Goal: Navigation & Orientation: Find specific page/section

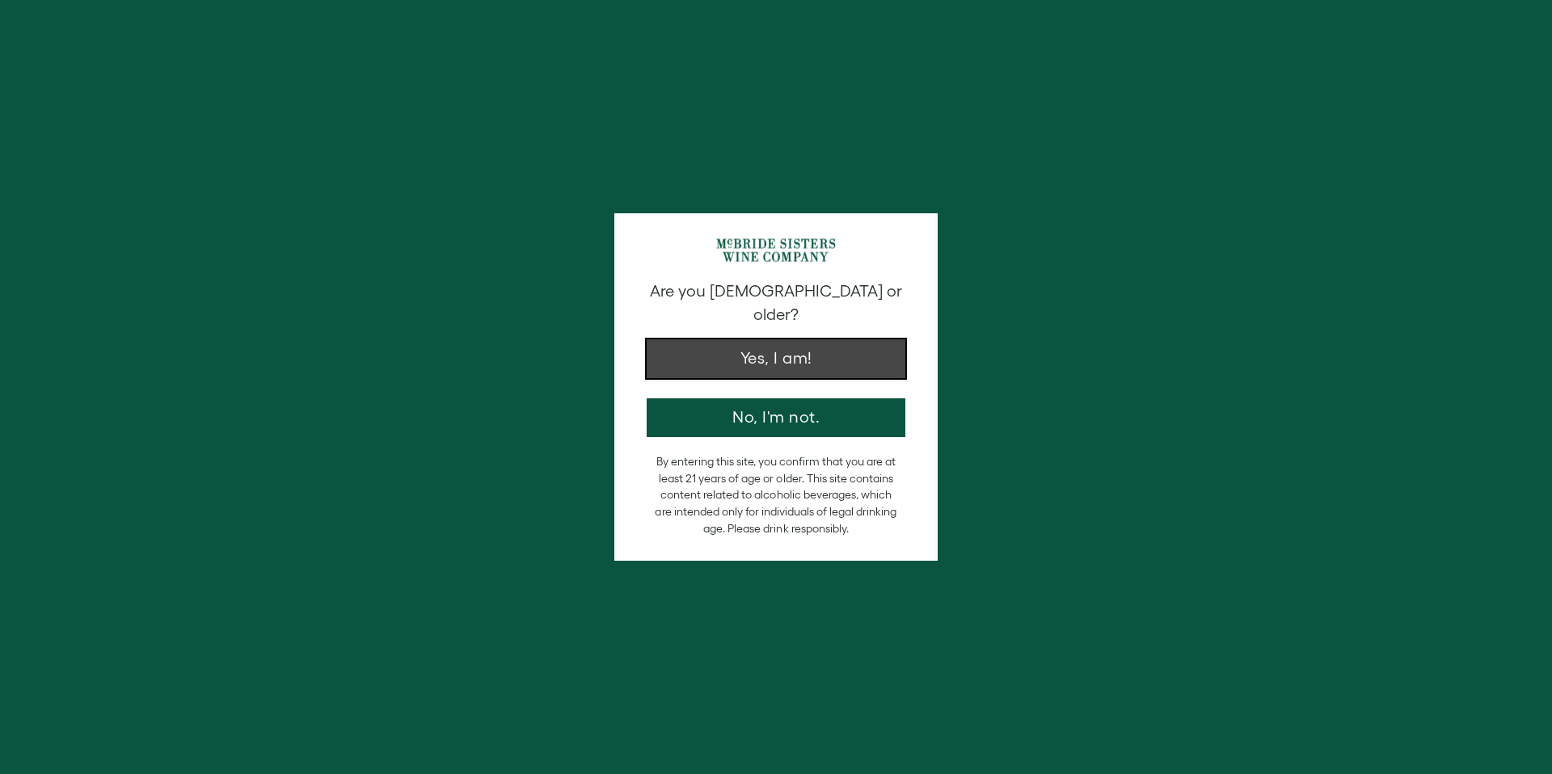
click at [712, 340] on button "Yes, I am!" at bounding box center [776, 358] width 259 height 39
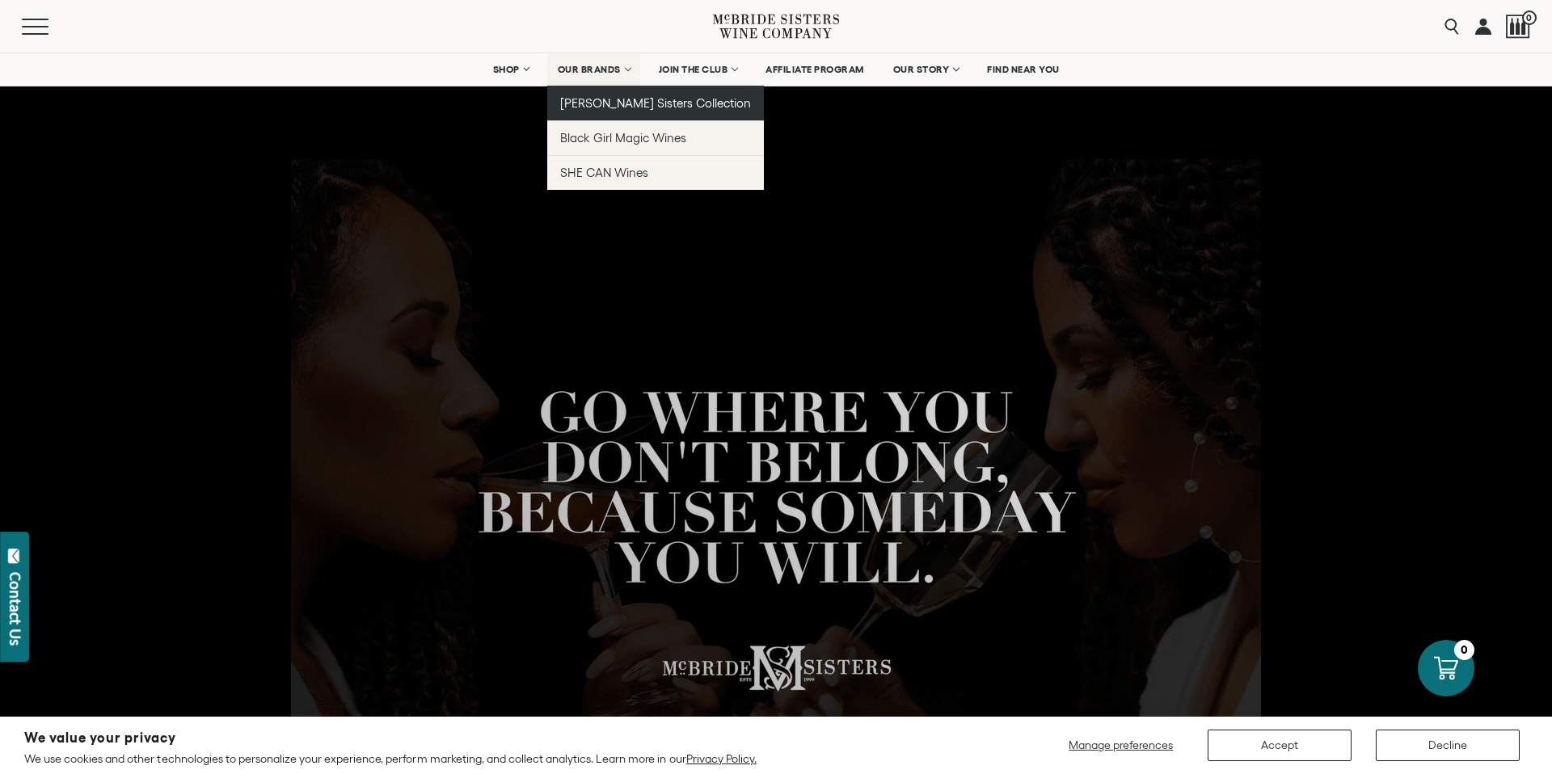
click at [605, 105] on span "[PERSON_NAME] Sisters Collection" at bounding box center [656, 103] width 192 height 14
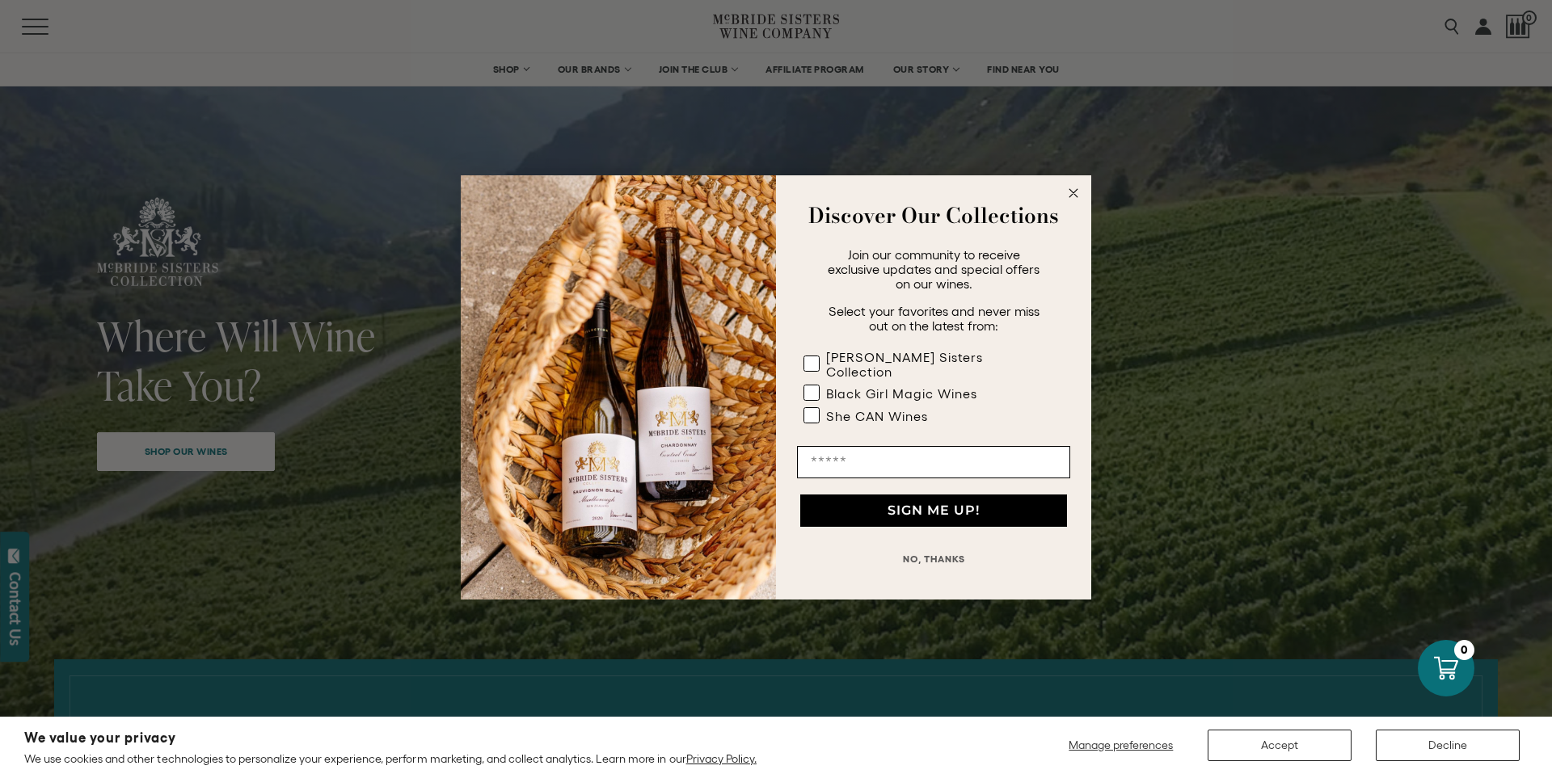
click at [1072, 197] on icon "Close dialog" at bounding box center [1073, 193] width 8 height 8
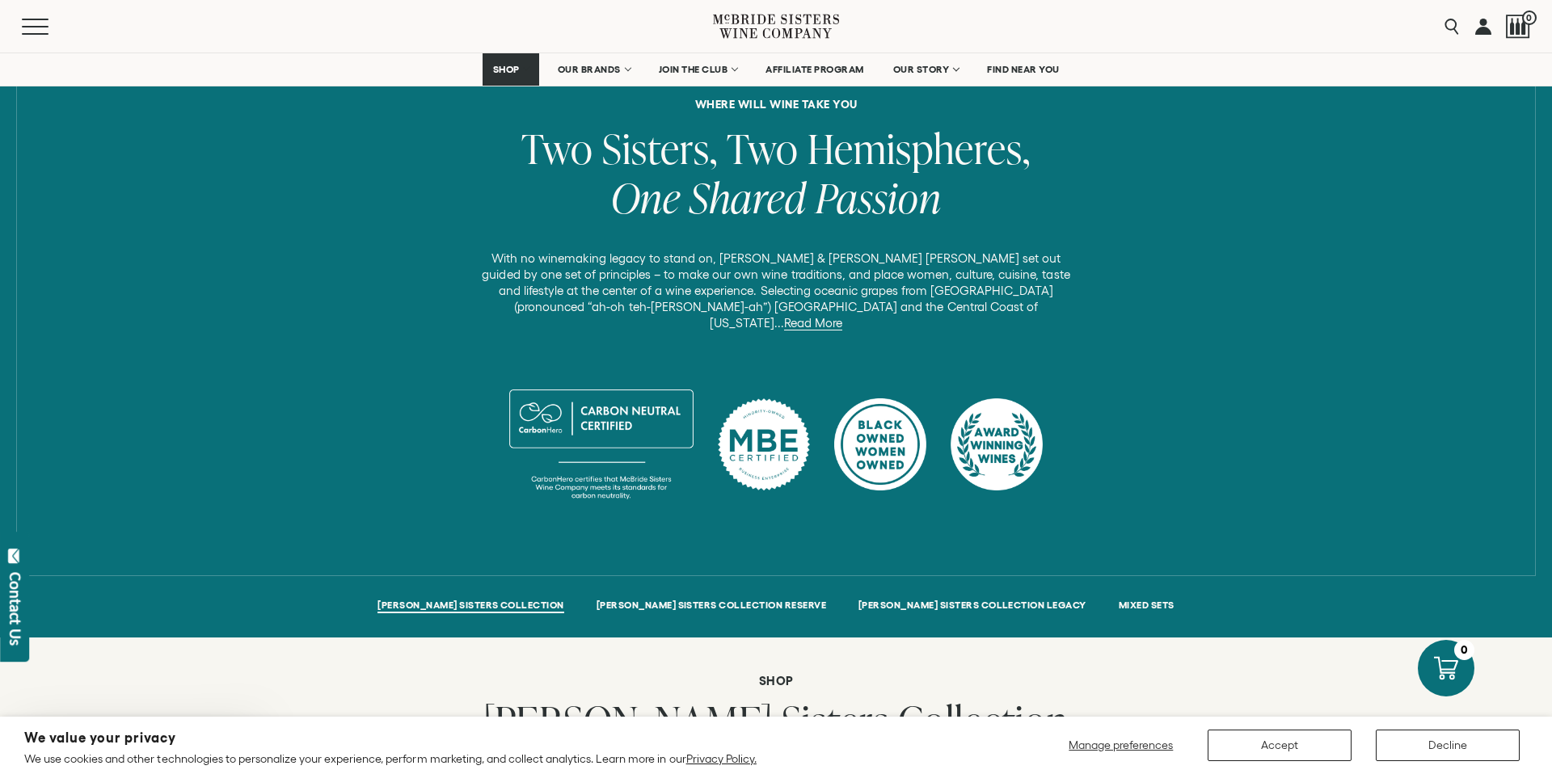
scroll to position [651, 0]
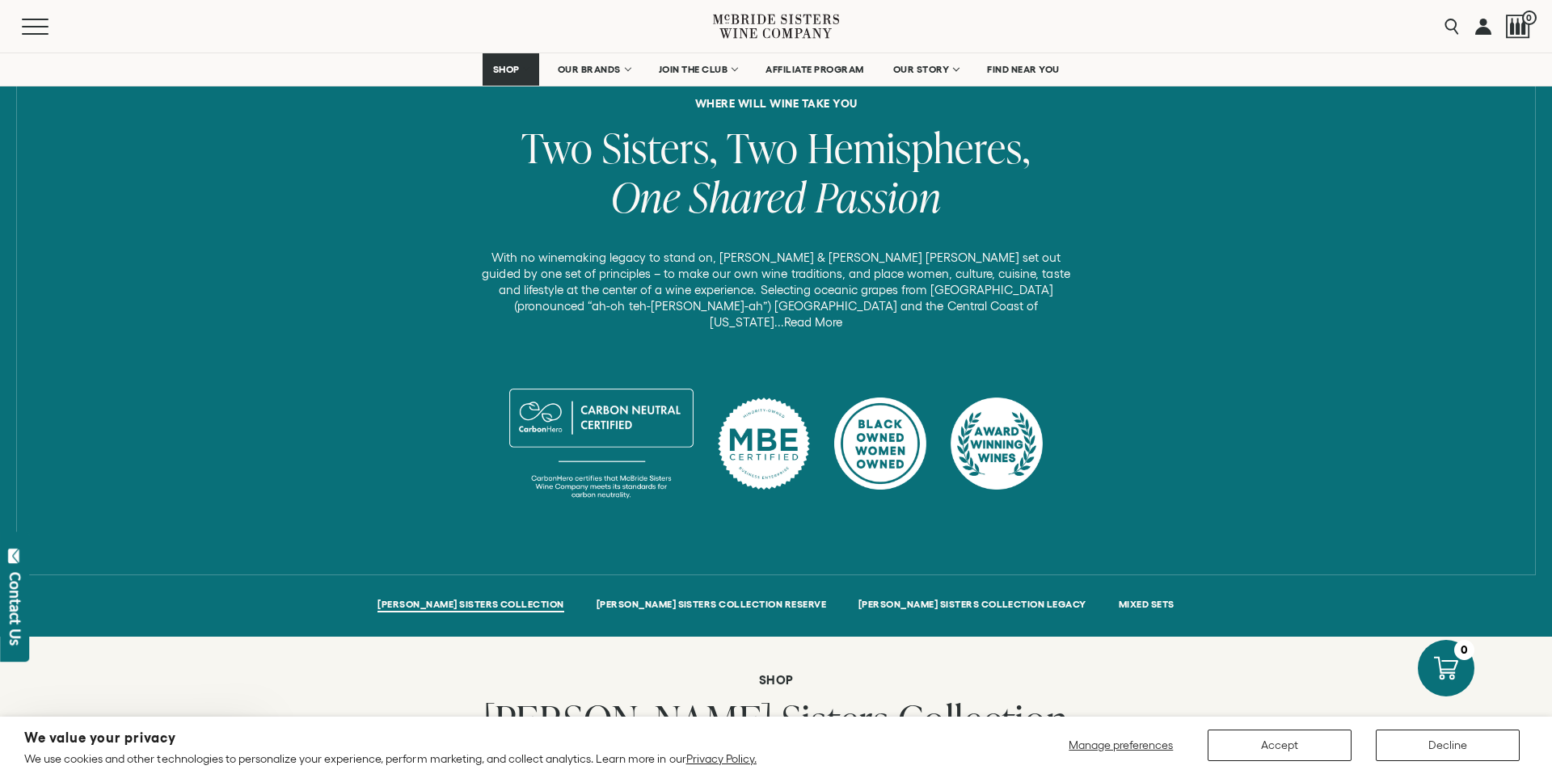
click at [842, 315] on link "Read More" at bounding box center [813, 322] width 58 height 15
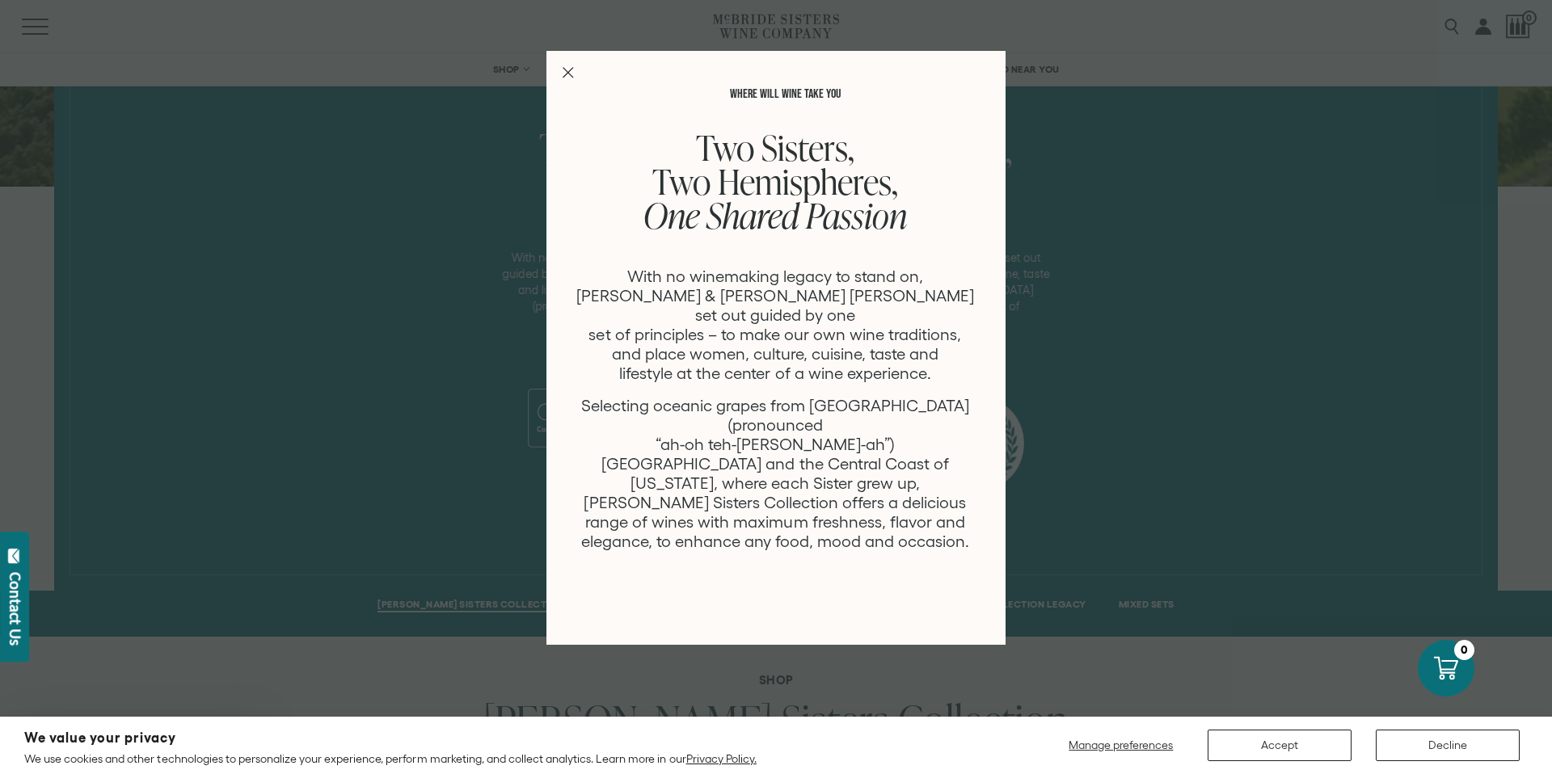
scroll to position [0, 0]
click at [567, 70] on icon "Close Modal" at bounding box center [567, 72] width 11 height 11
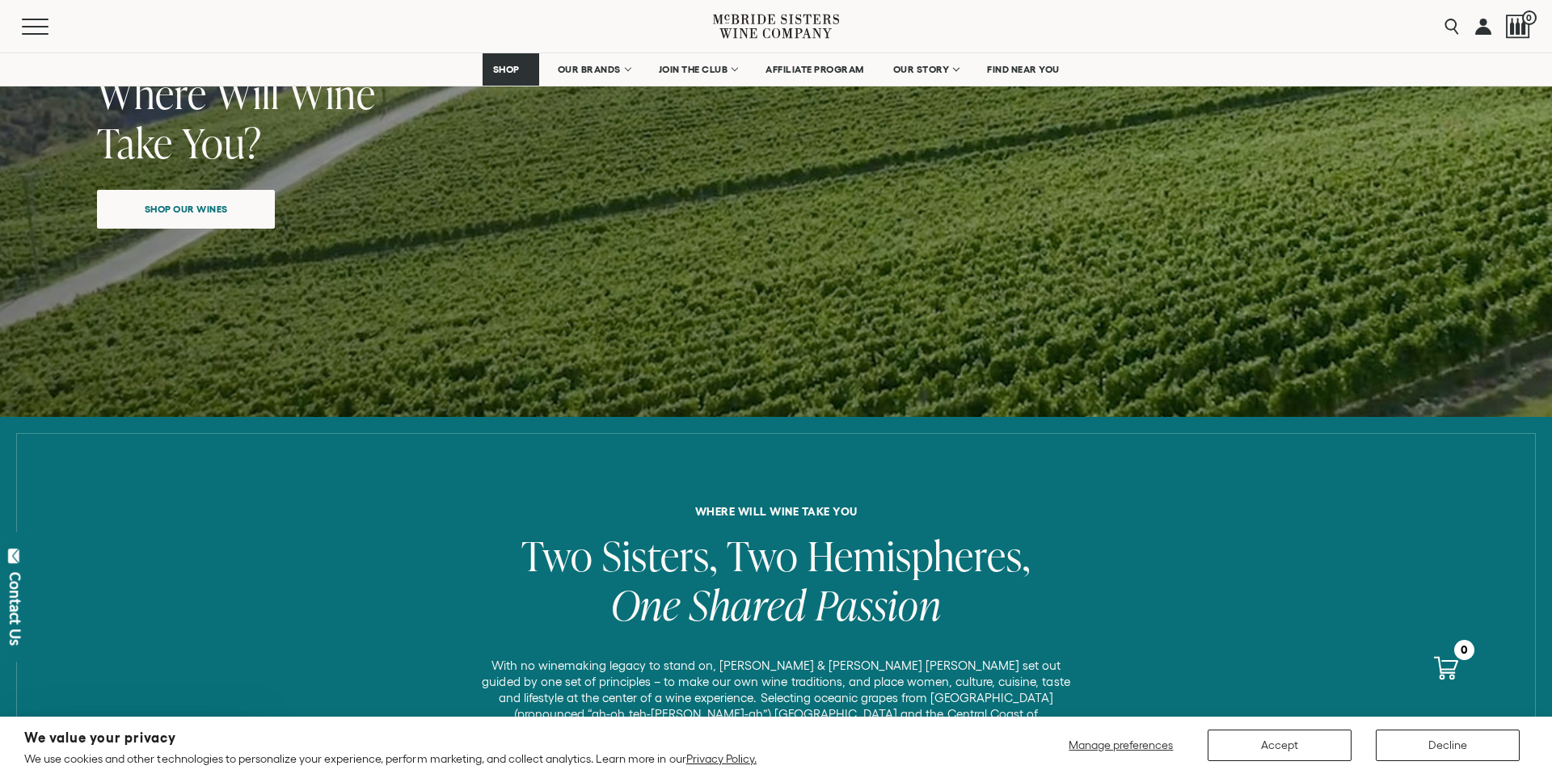
scroll to position [55, 0]
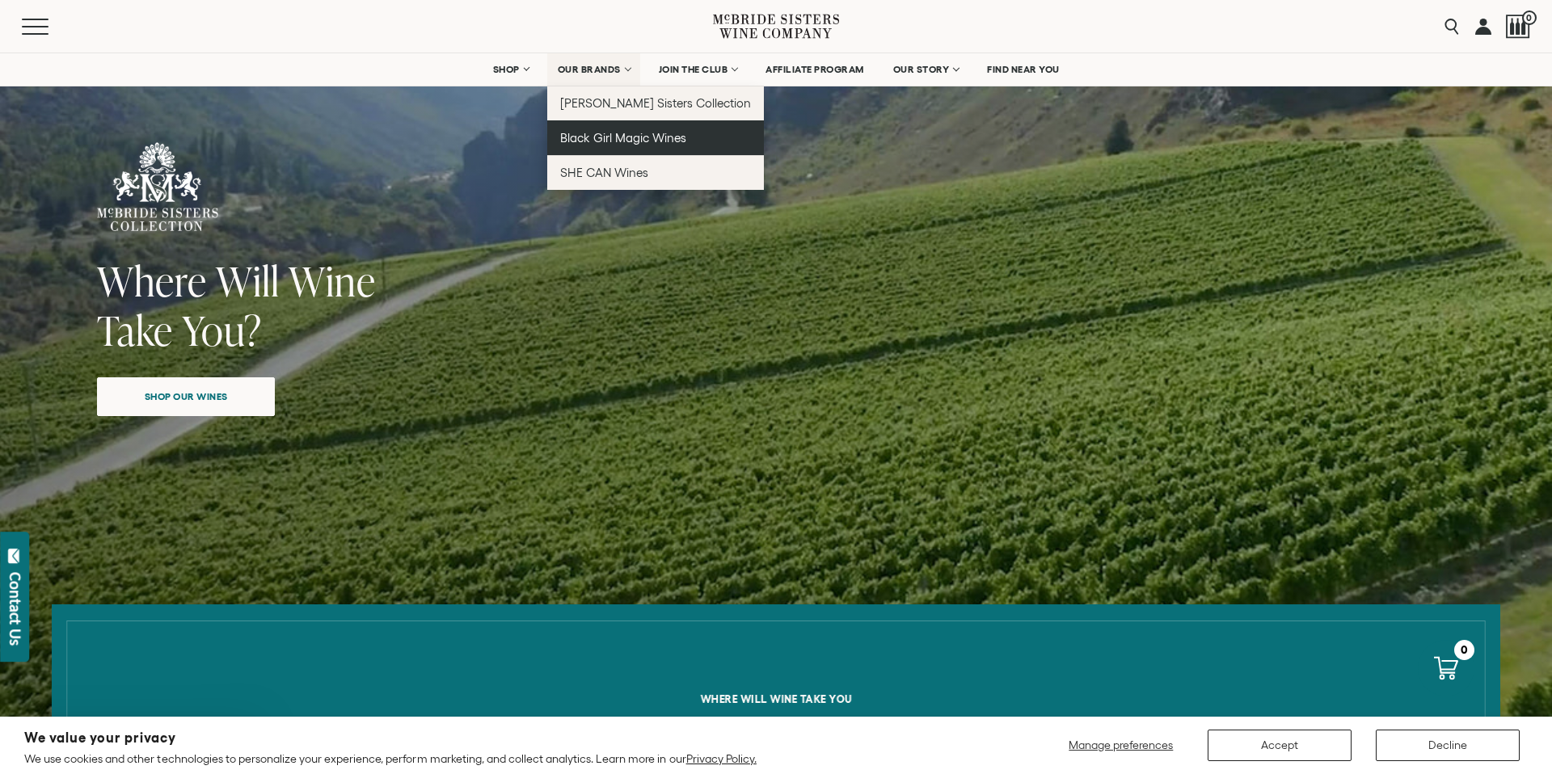
click at [601, 139] on span "Black Girl Magic Wines" at bounding box center [623, 138] width 126 height 14
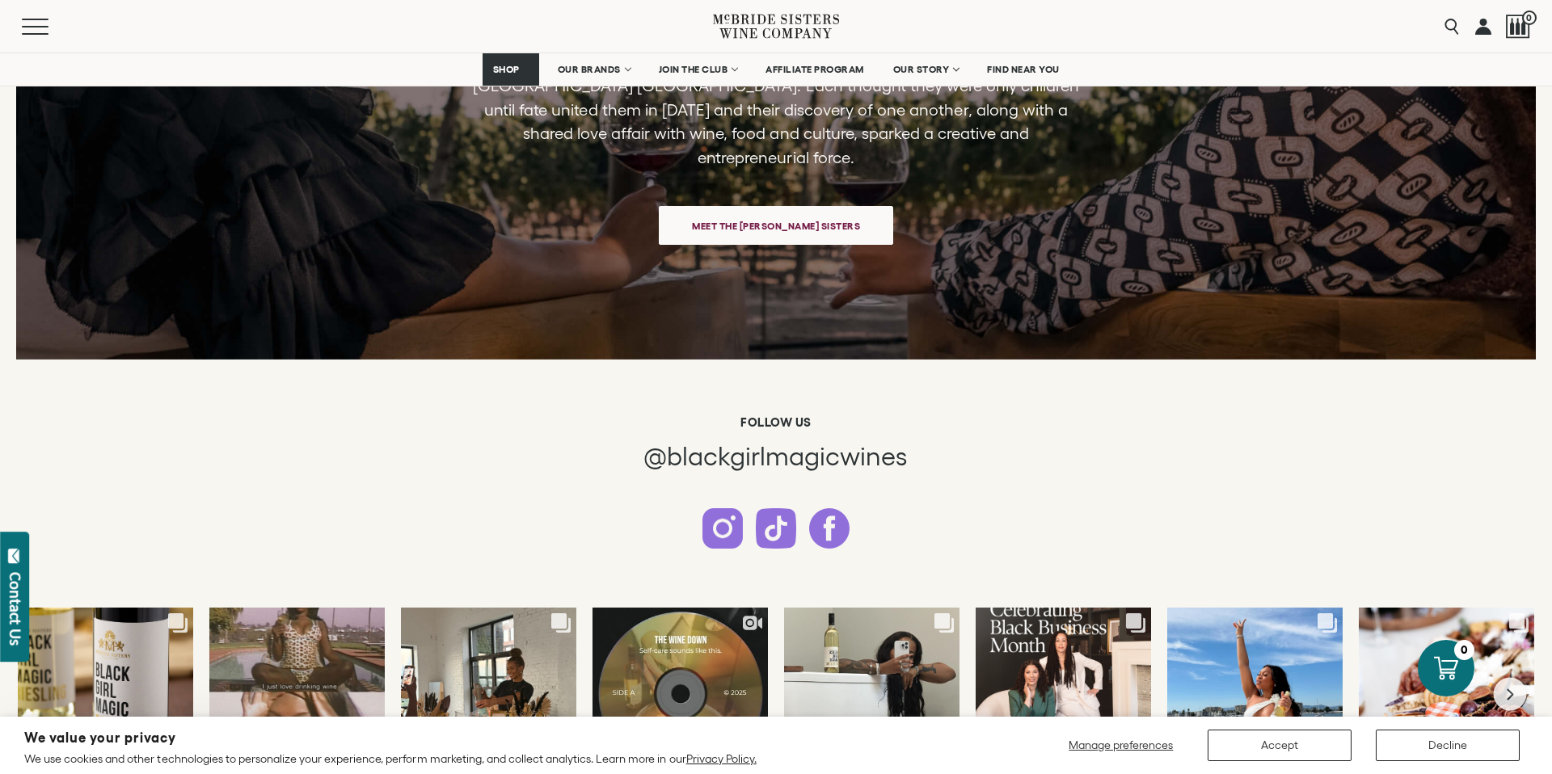
scroll to position [3765, 0]
